Goal: Information Seeking & Learning: Learn about a topic

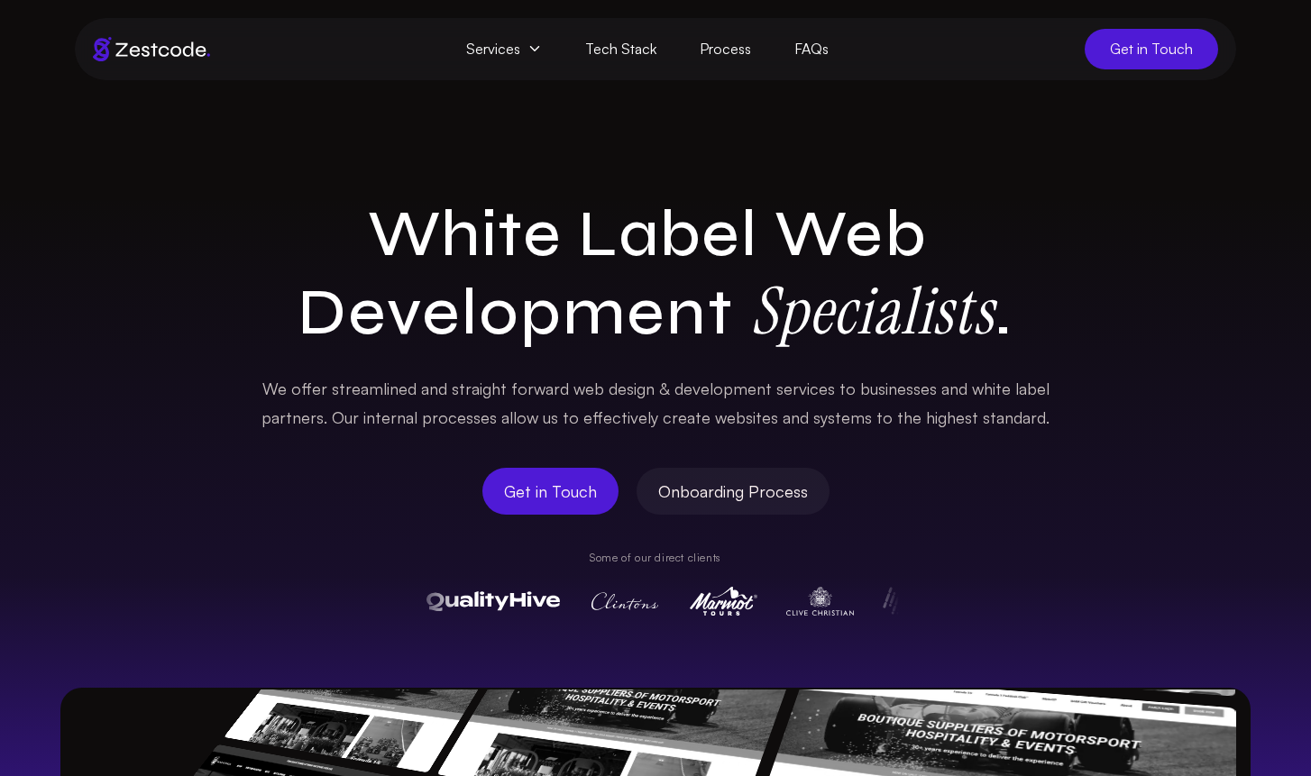
click at [540, 56] on icon at bounding box center [534, 48] width 14 height 14
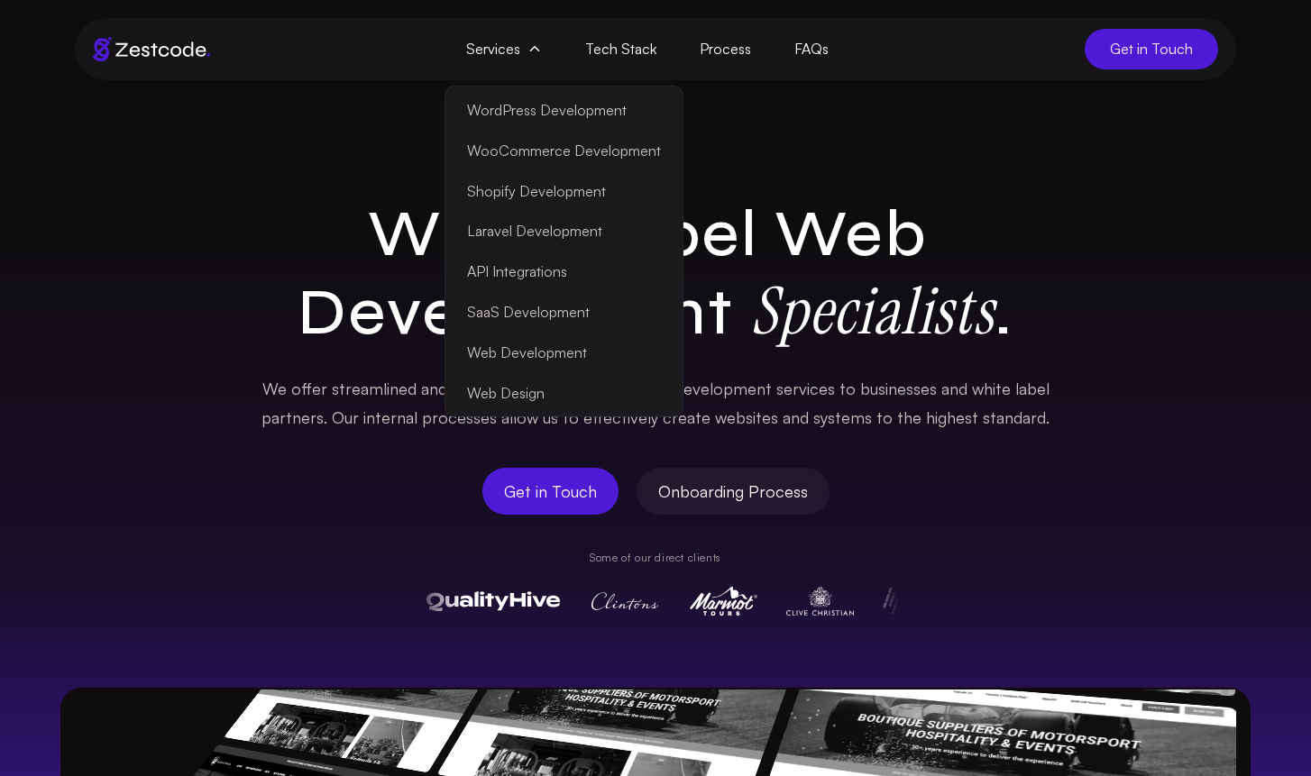
click at [586, 228] on link "Laravel Development" at bounding box center [564, 231] width 230 height 41
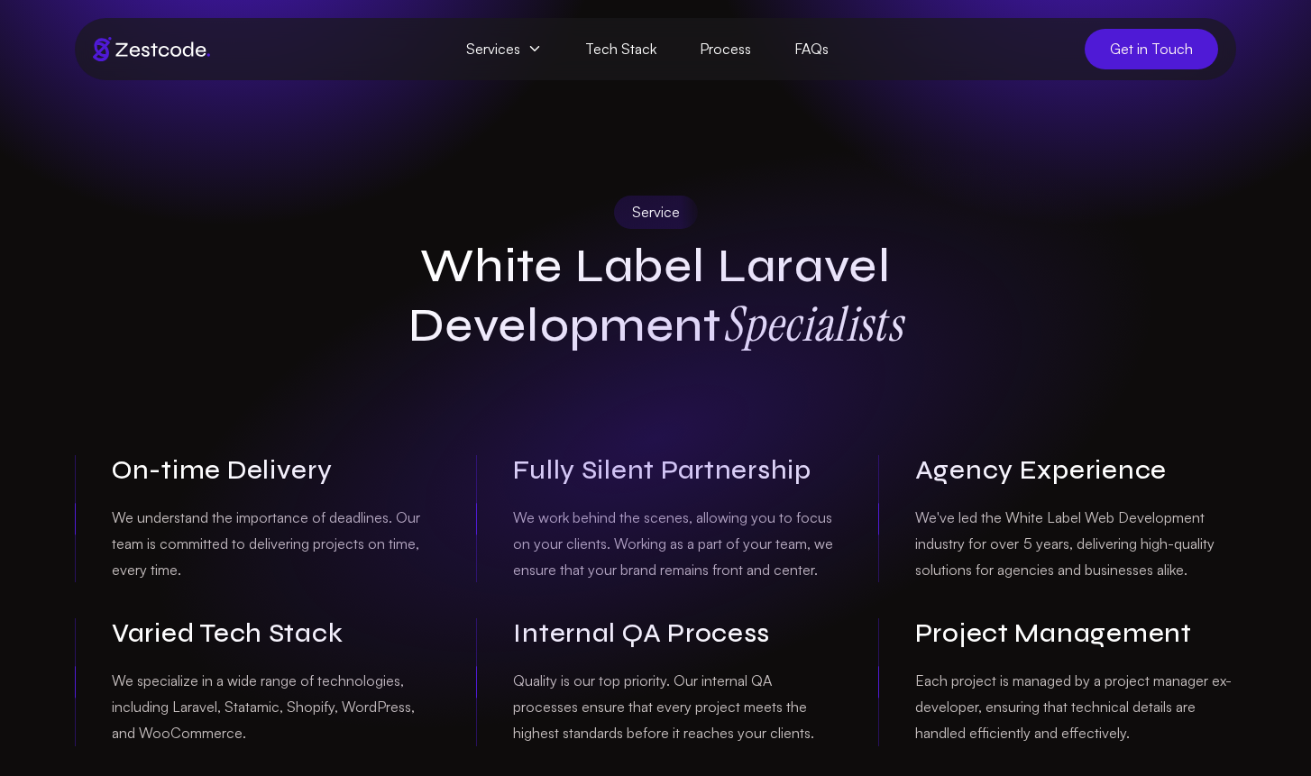
click at [529, 32] on span "Services" at bounding box center [503, 49] width 119 height 41
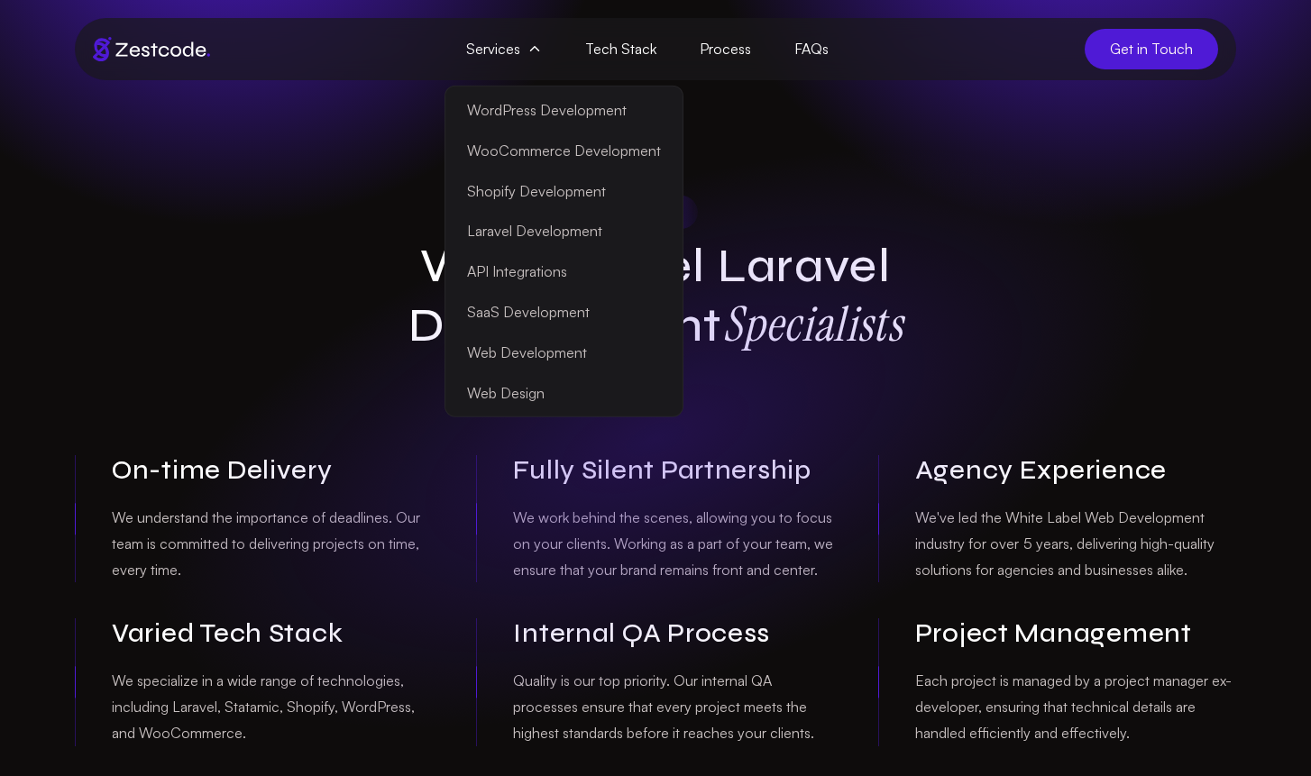
click at [575, 105] on link "WordPress Development" at bounding box center [564, 110] width 230 height 41
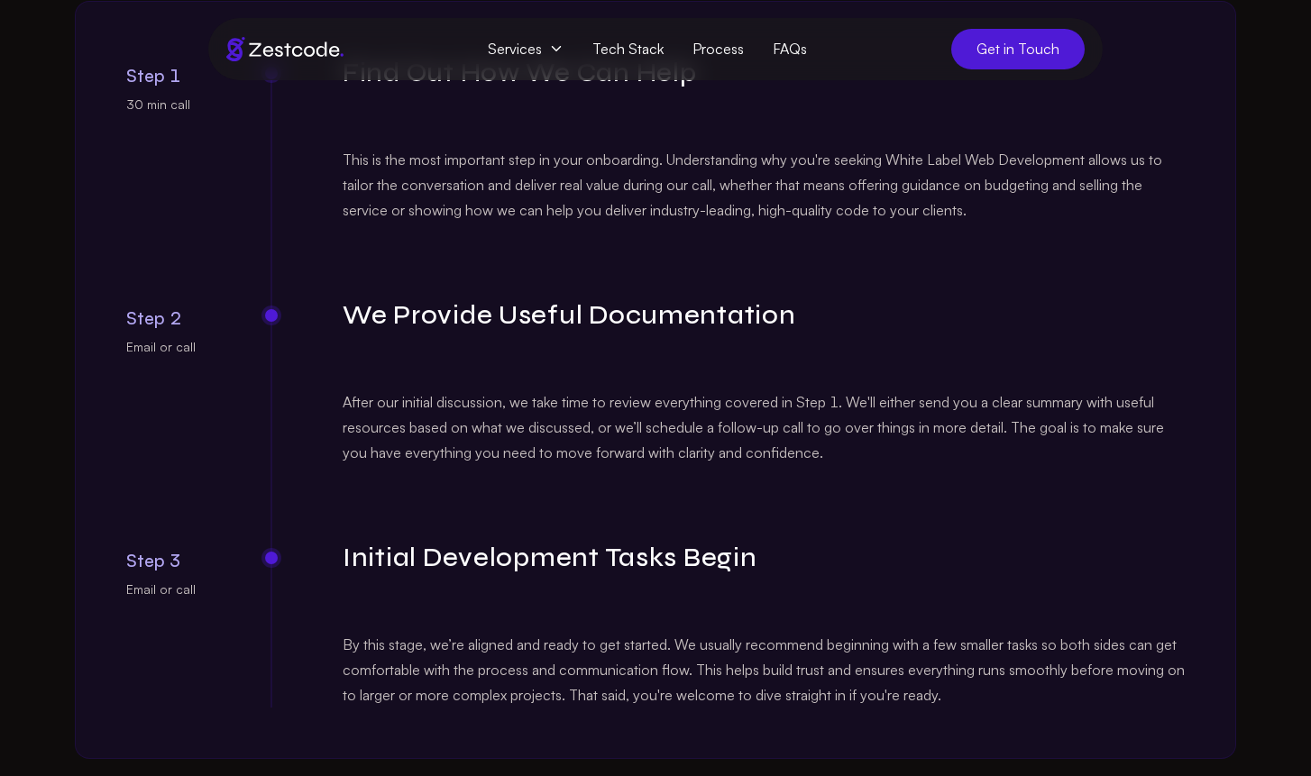
scroll to position [2497, 0]
click at [637, 44] on link "Tech Stack" at bounding box center [628, 48] width 100 height 33
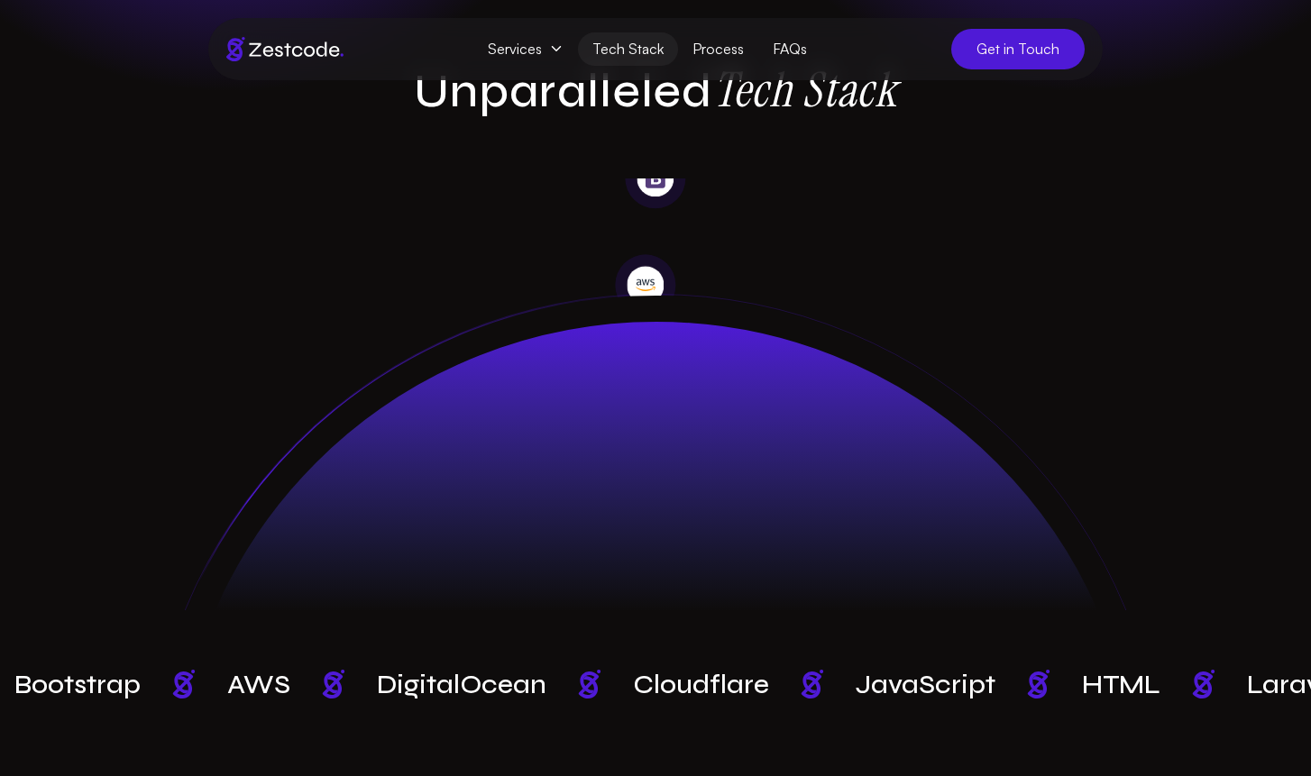
scroll to position [130, 0]
